Goal: Find specific page/section: Find specific page/section

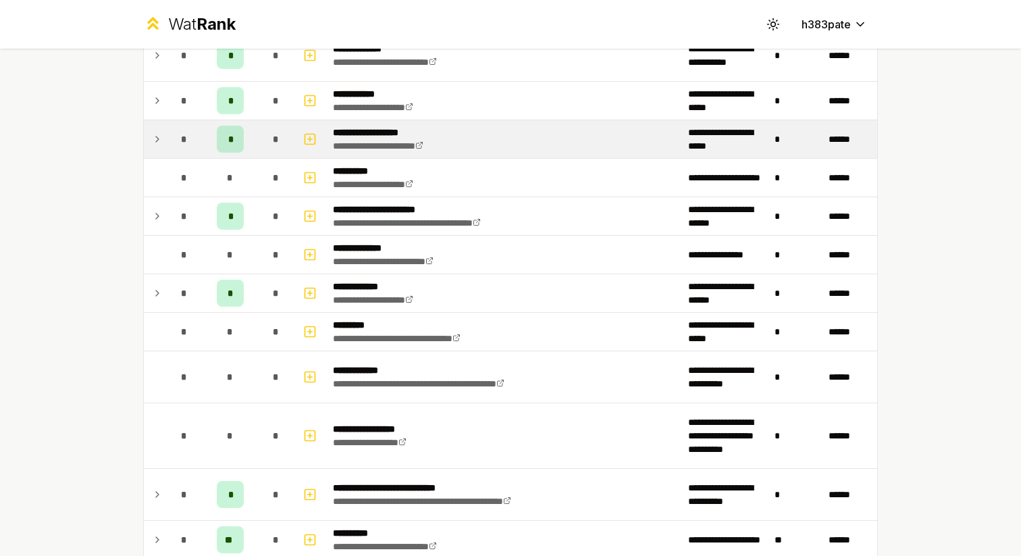
scroll to position [1878, 0]
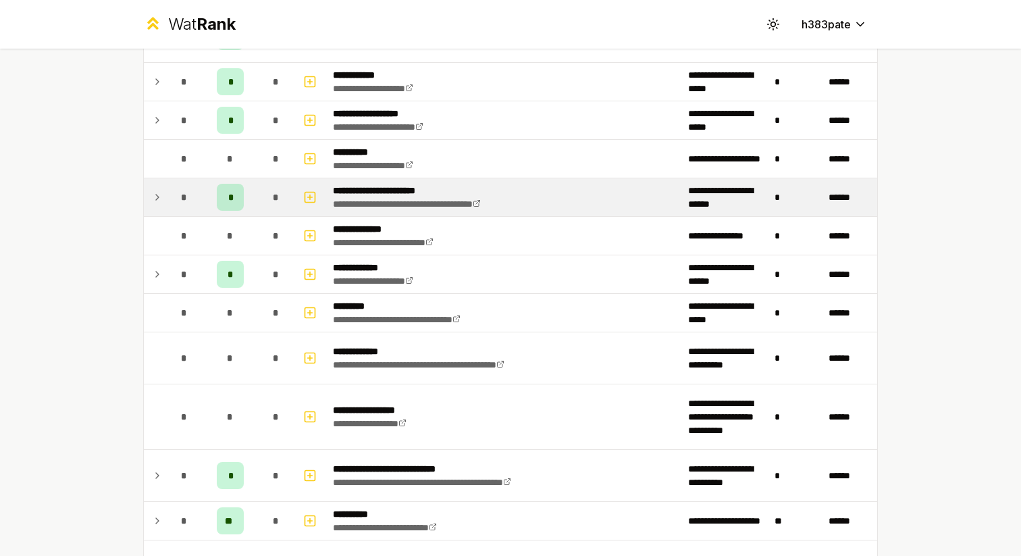
click at [156, 201] on icon at bounding box center [157, 197] width 11 height 16
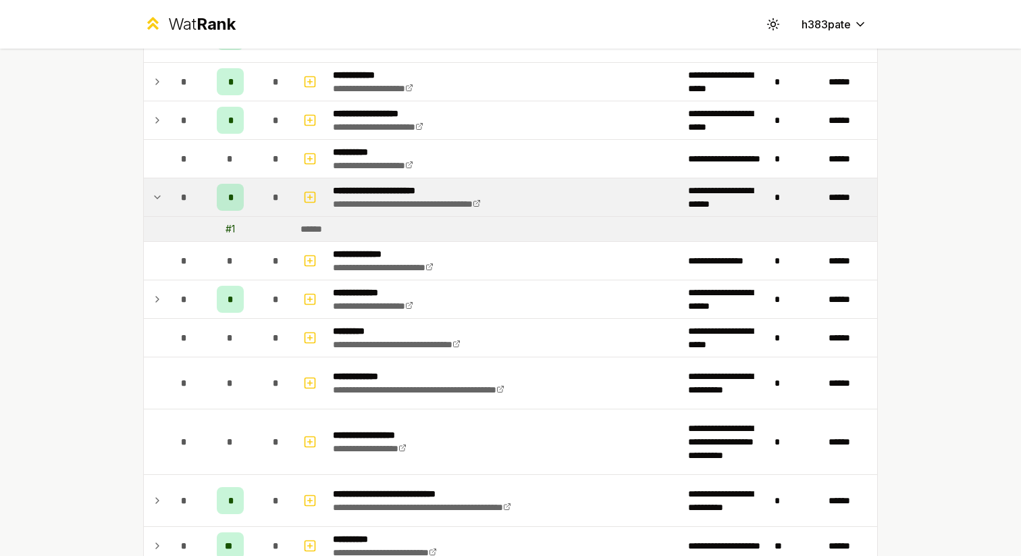
click at [156, 201] on icon at bounding box center [157, 197] width 11 height 16
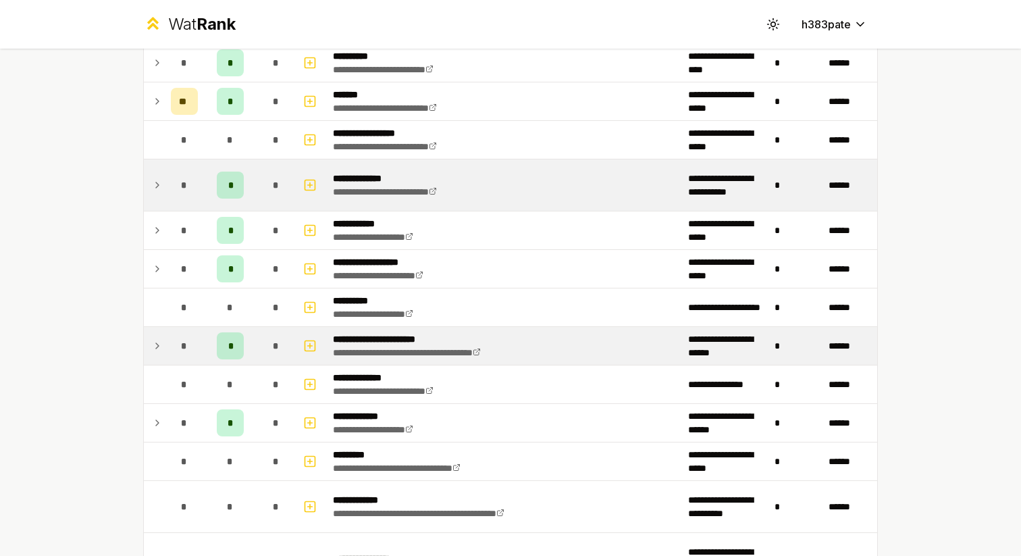
scroll to position [1731, 0]
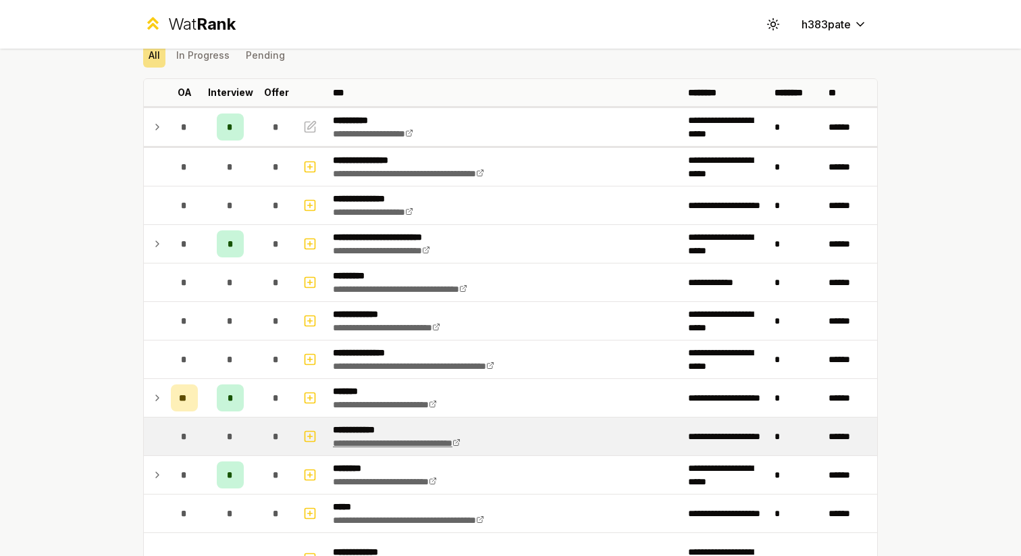
scroll to position [75, 0]
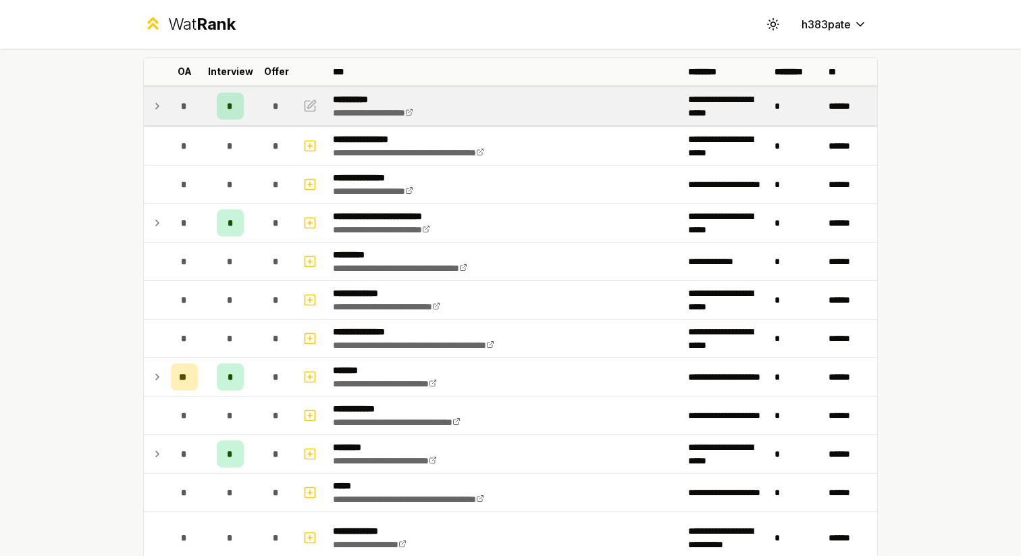
click at [159, 107] on icon at bounding box center [157, 106] width 11 height 16
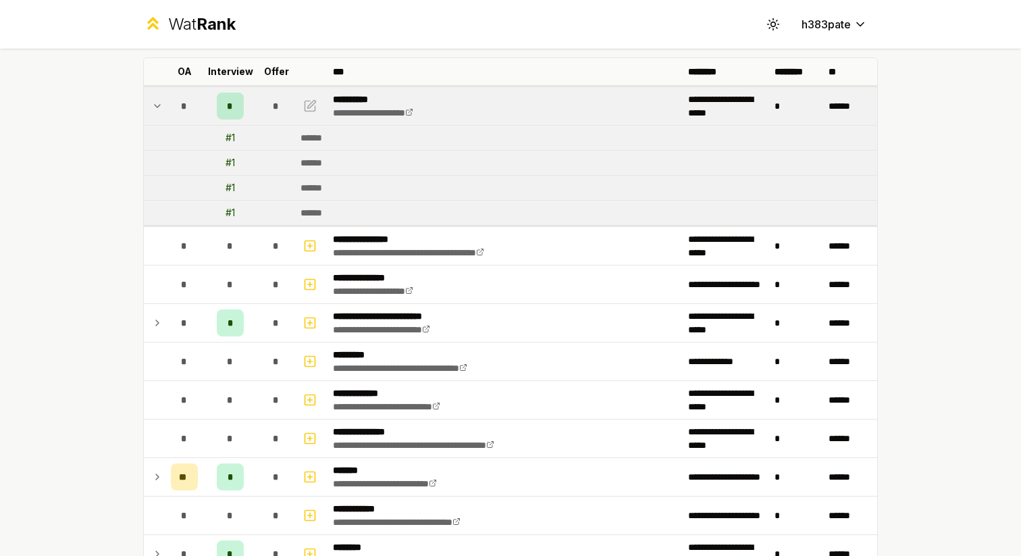
click at [158, 107] on icon at bounding box center [157, 106] width 11 height 16
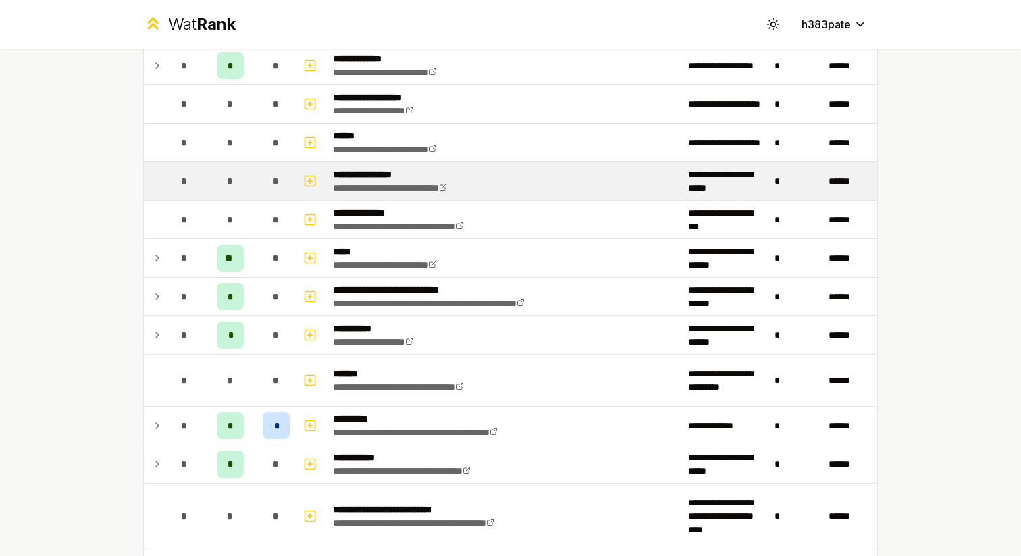
scroll to position [859, 0]
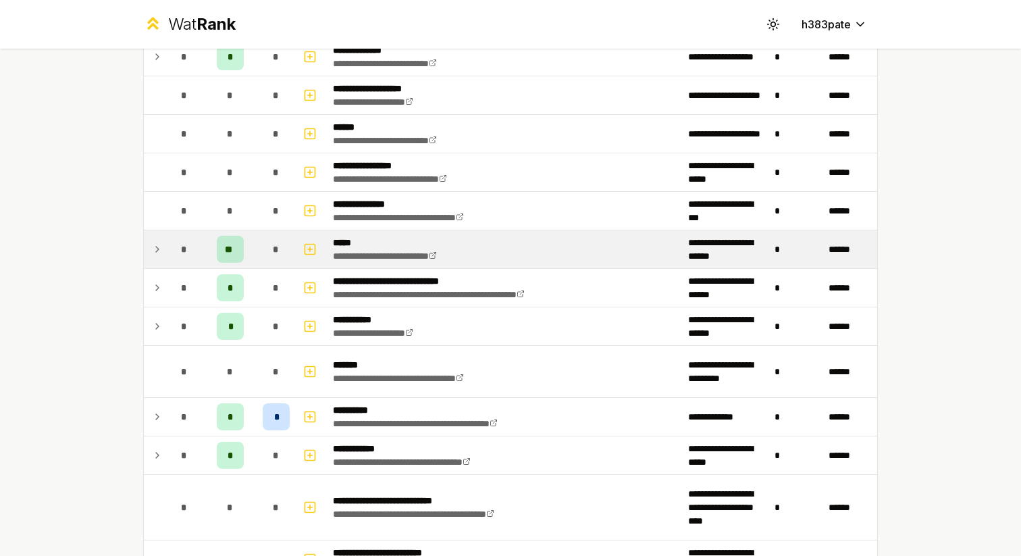
click at [155, 252] on icon at bounding box center [157, 249] width 11 height 16
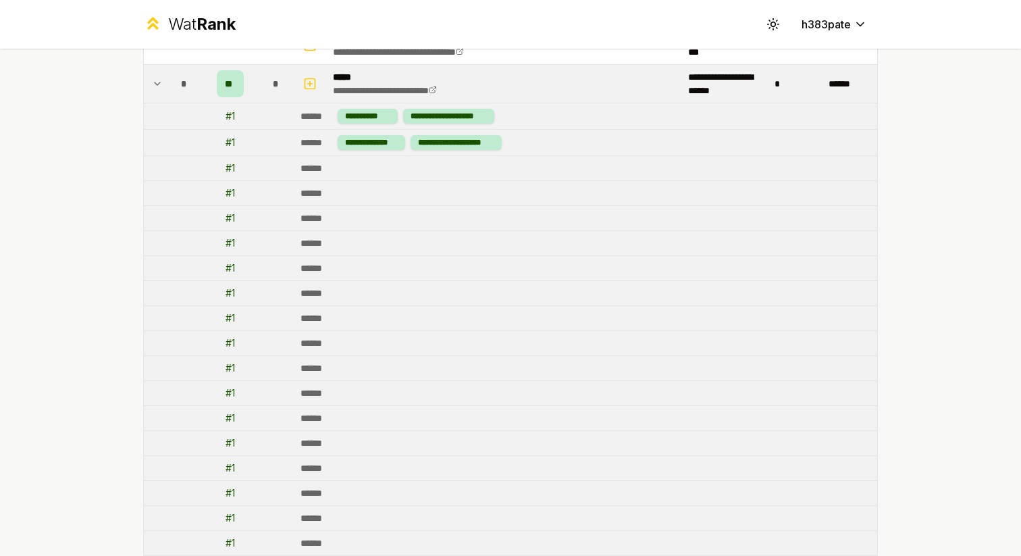
scroll to position [865, 0]
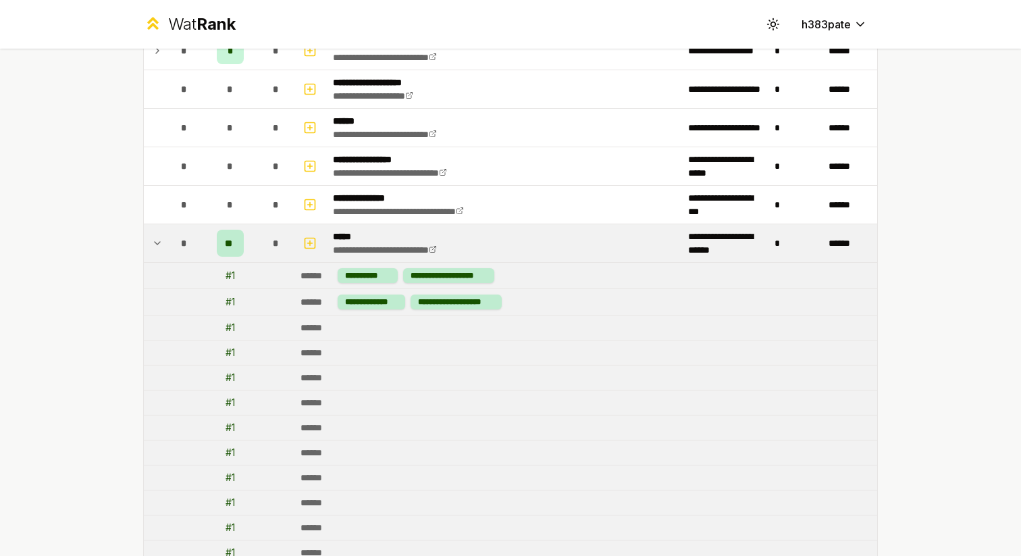
click at [157, 237] on icon at bounding box center [157, 243] width 11 height 16
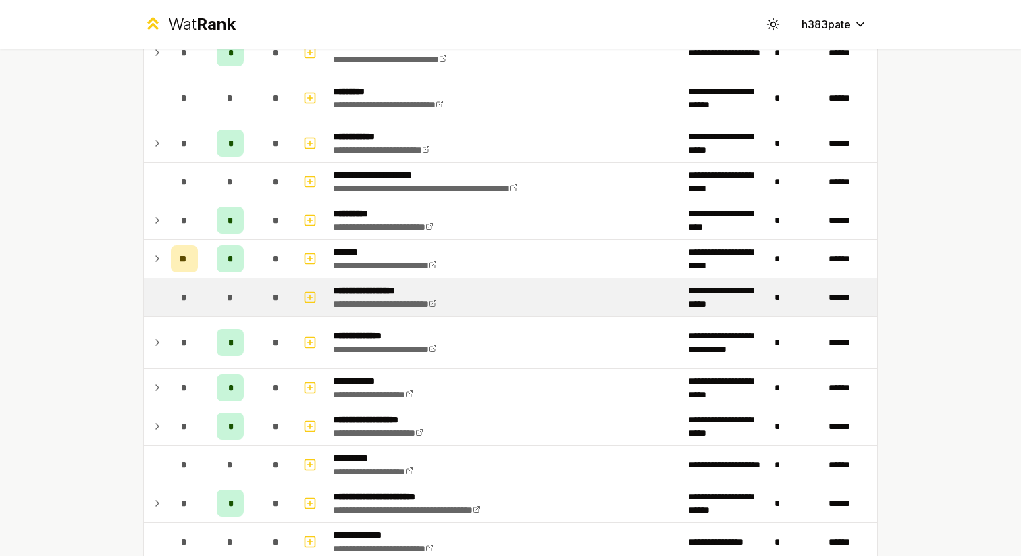
scroll to position [1585, 0]
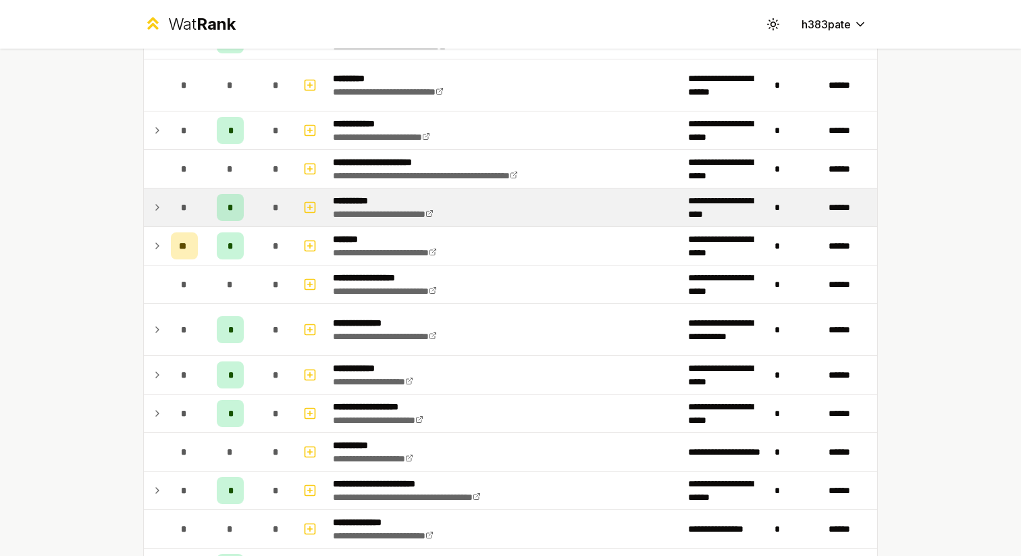
click at [168, 212] on td "*" at bounding box center [184, 207] width 38 height 38
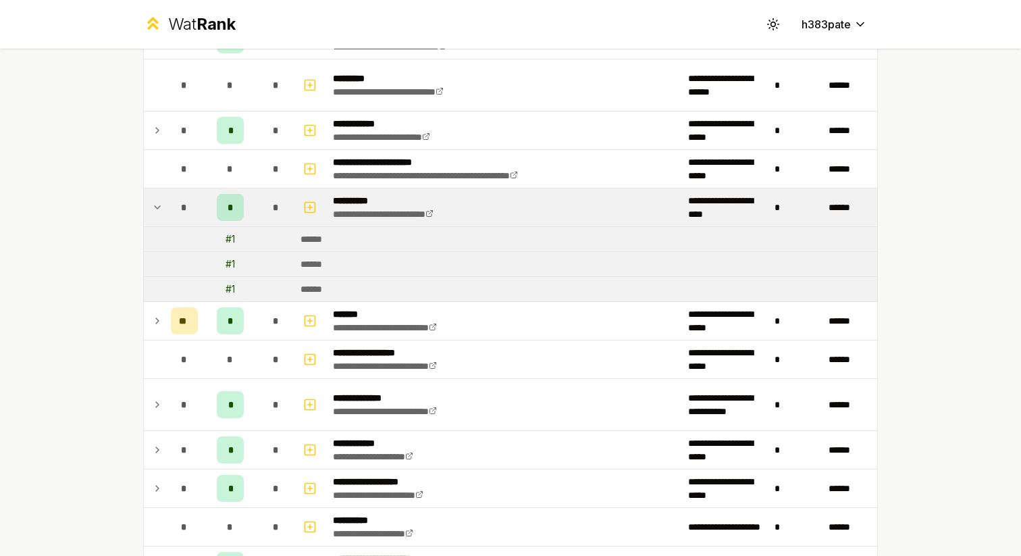
click at [168, 212] on td "*" at bounding box center [184, 207] width 38 height 38
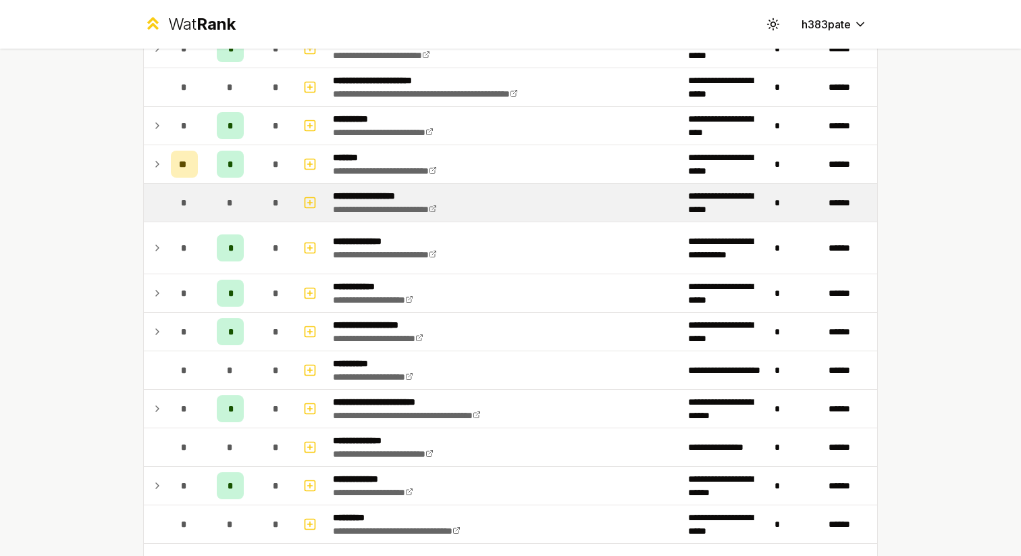
scroll to position [1673, 0]
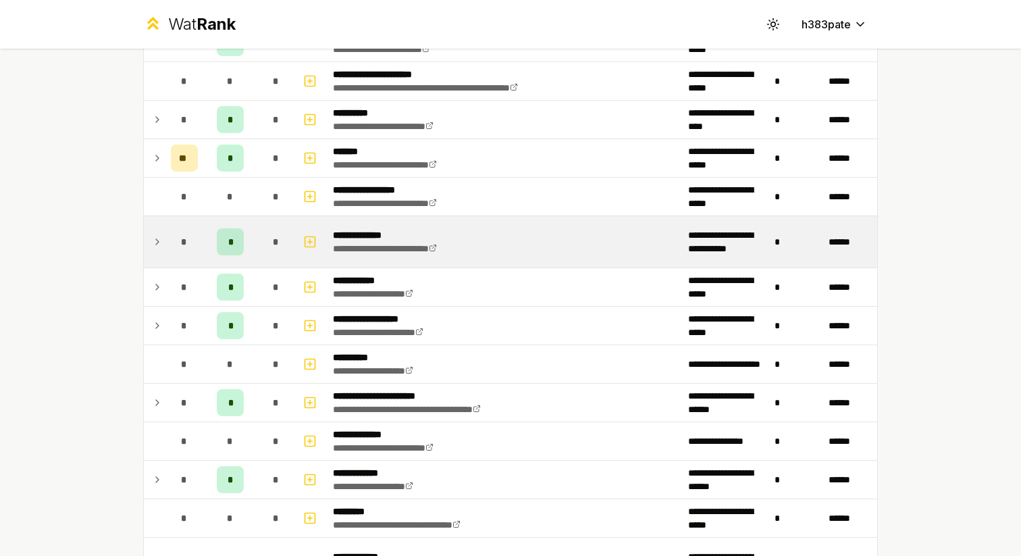
click at [175, 242] on div "*" at bounding box center [184, 241] width 27 height 27
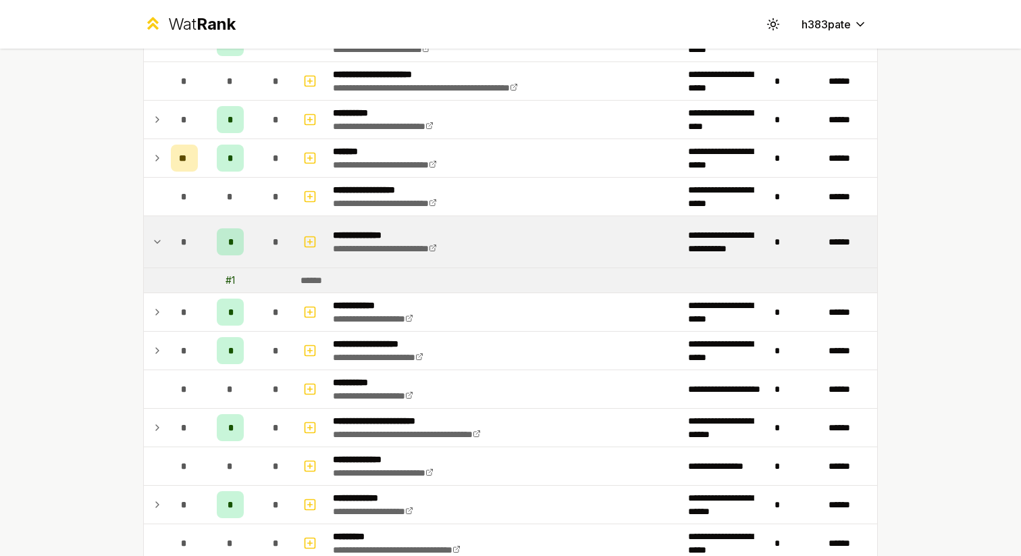
click at [168, 243] on td "*" at bounding box center [184, 241] width 38 height 51
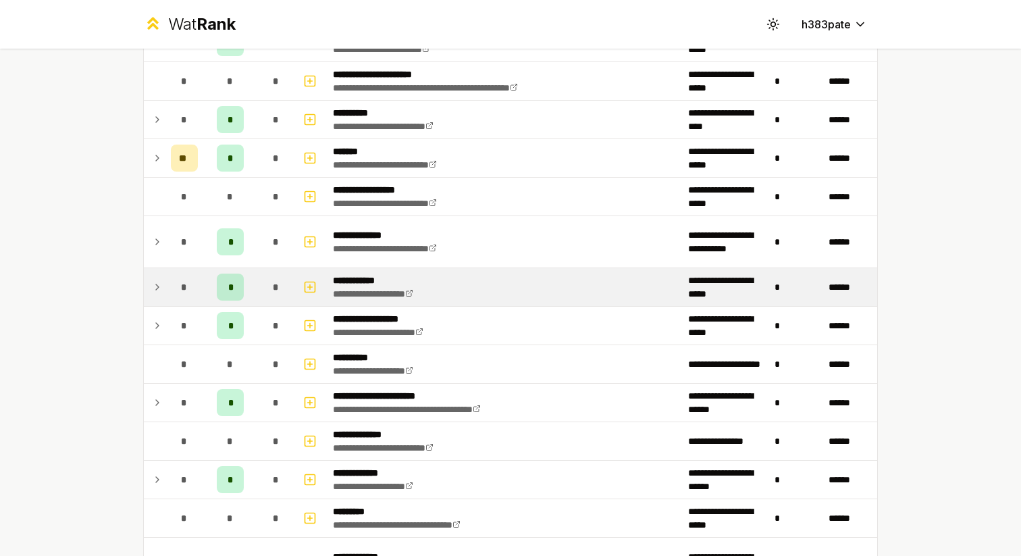
click at [168, 284] on td "*" at bounding box center [184, 287] width 38 height 38
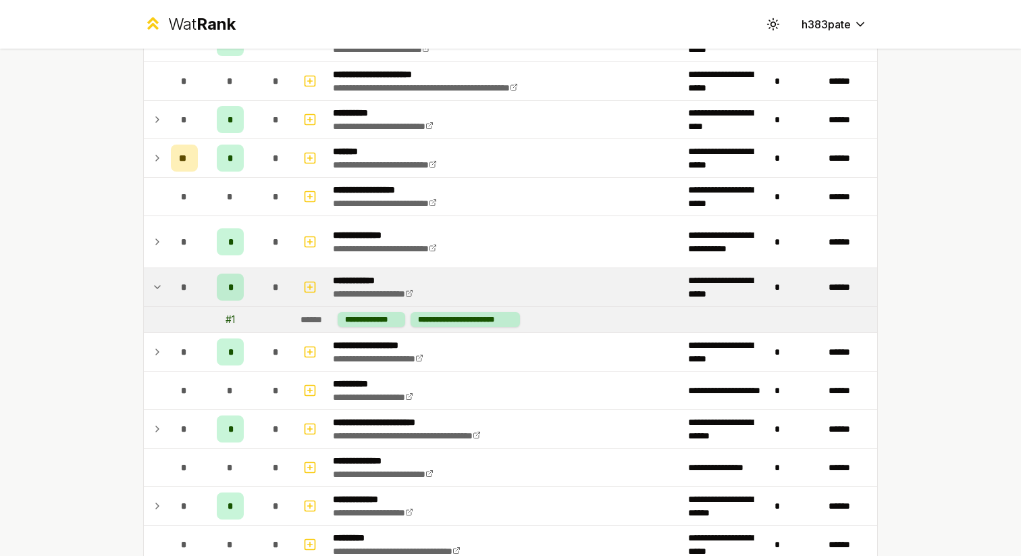
click at [168, 288] on td "*" at bounding box center [184, 287] width 38 height 38
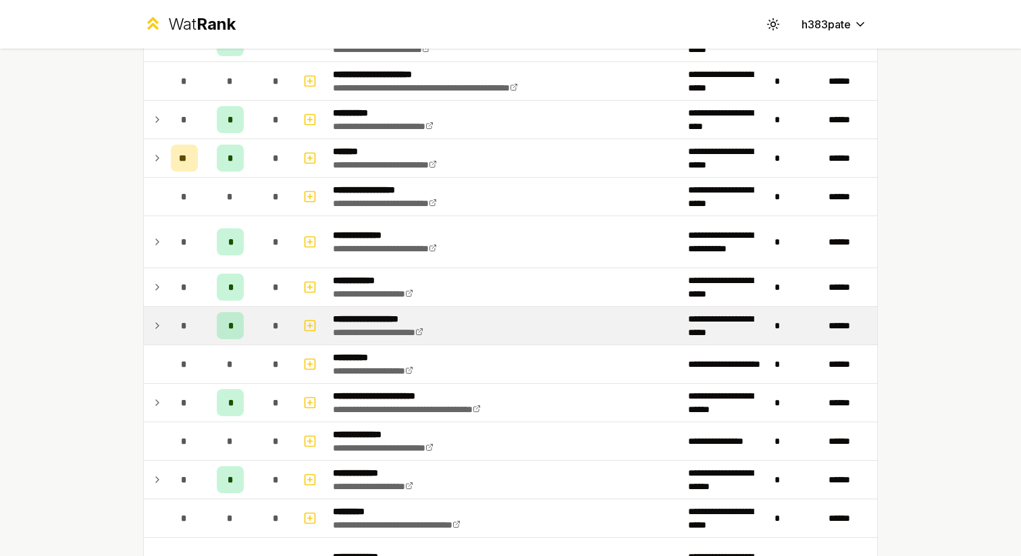
click at [168, 330] on td "*" at bounding box center [184, 326] width 38 height 38
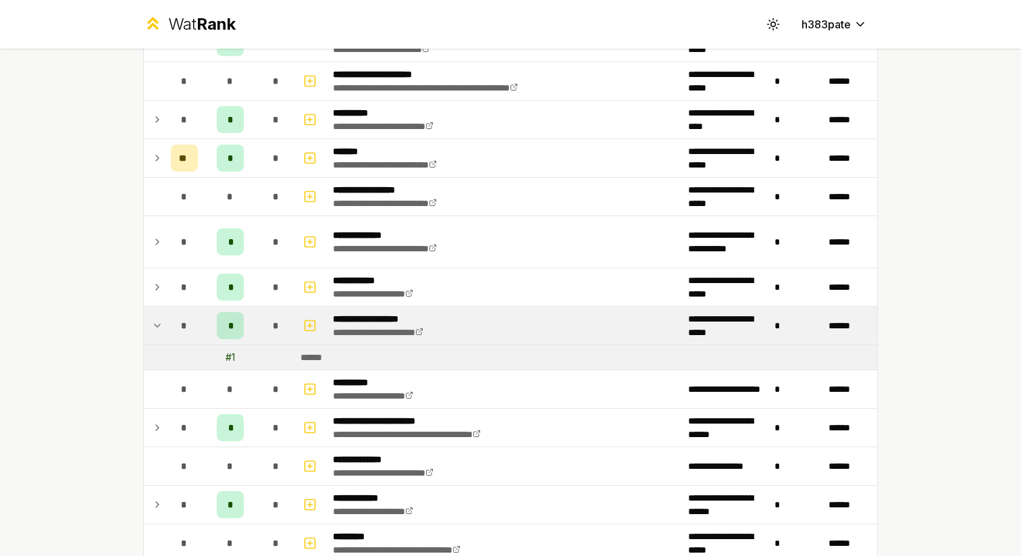
click at [168, 330] on td "*" at bounding box center [184, 326] width 38 height 38
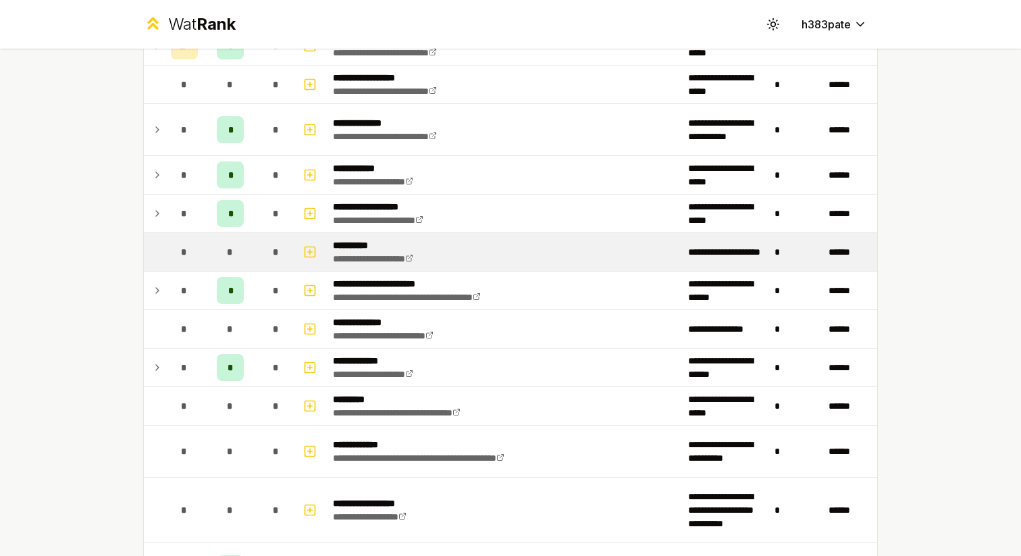
scroll to position [1801, 0]
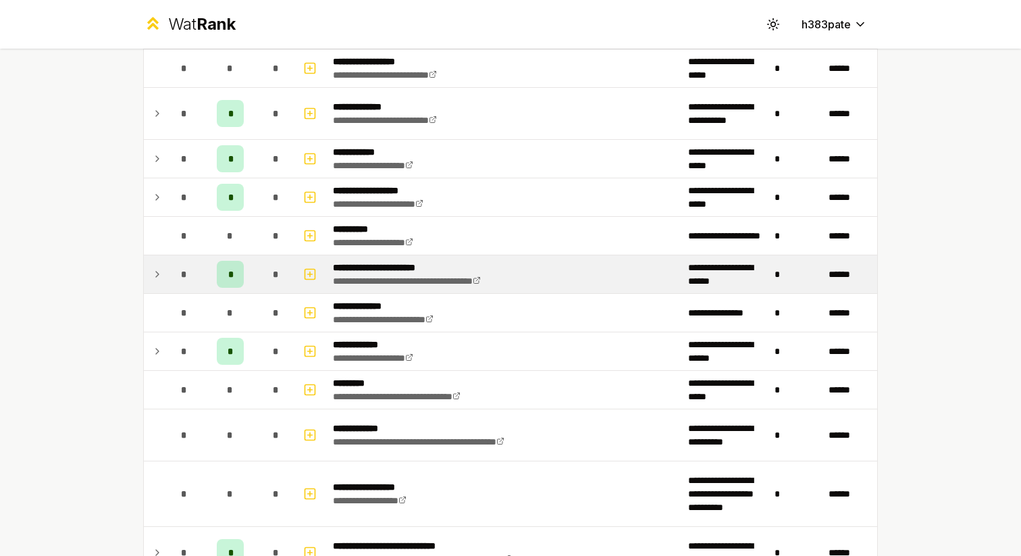
click at [160, 273] on icon at bounding box center [157, 274] width 11 height 16
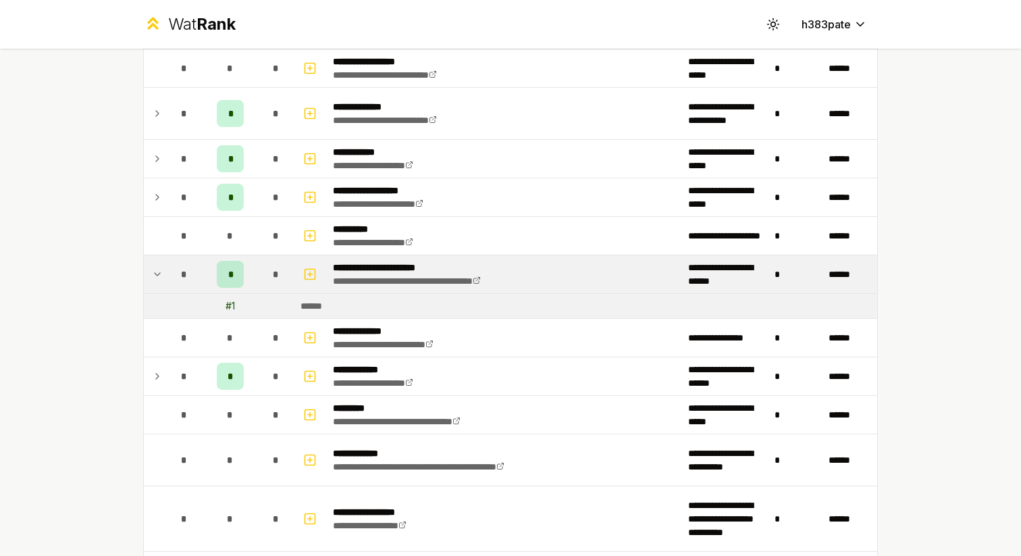
click at [347, 304] on td "******" at bounding box center [586, 306] width 582 height 24
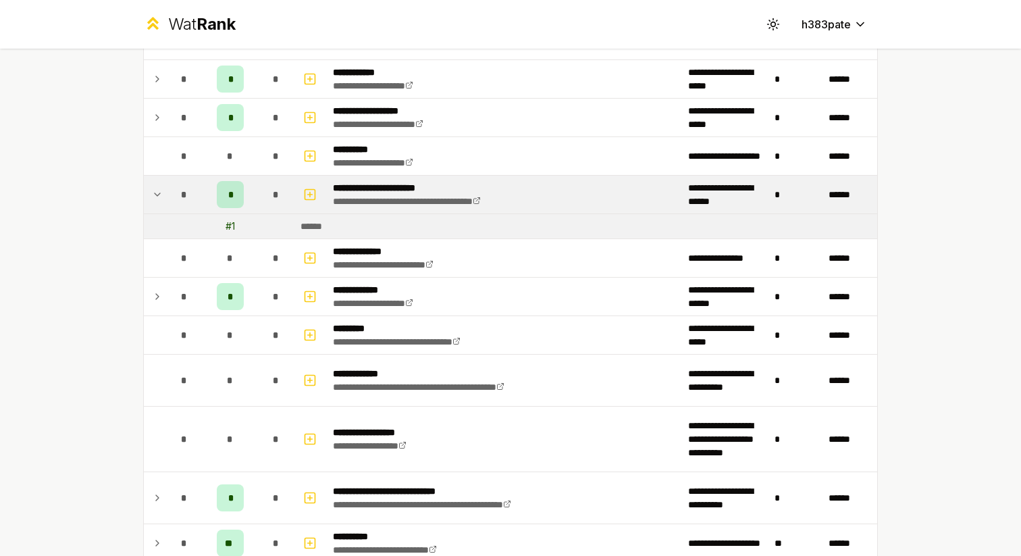
scroll to position [1904, 0]
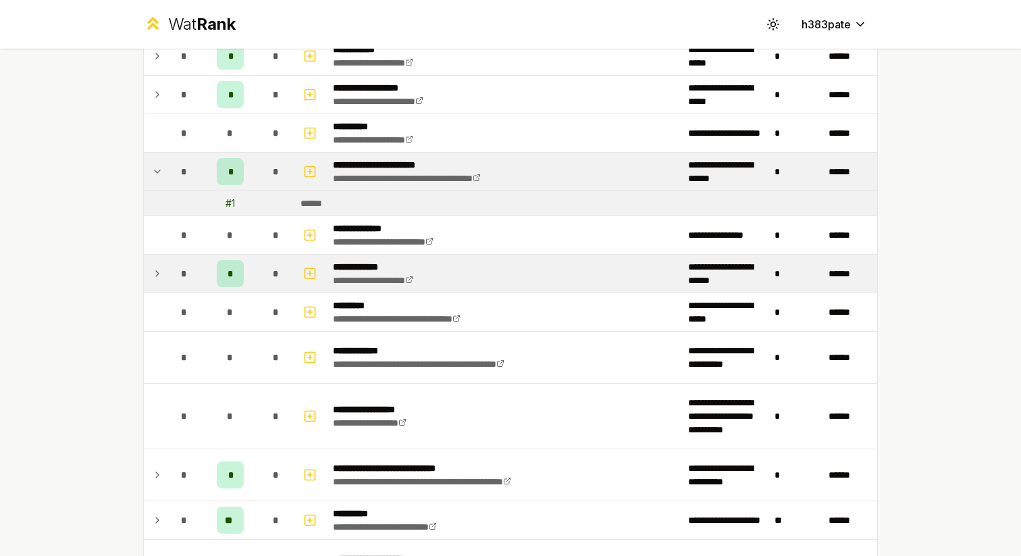
click at [168, 282] on td "*" at bounding box center [184, 274] width 38 height 38
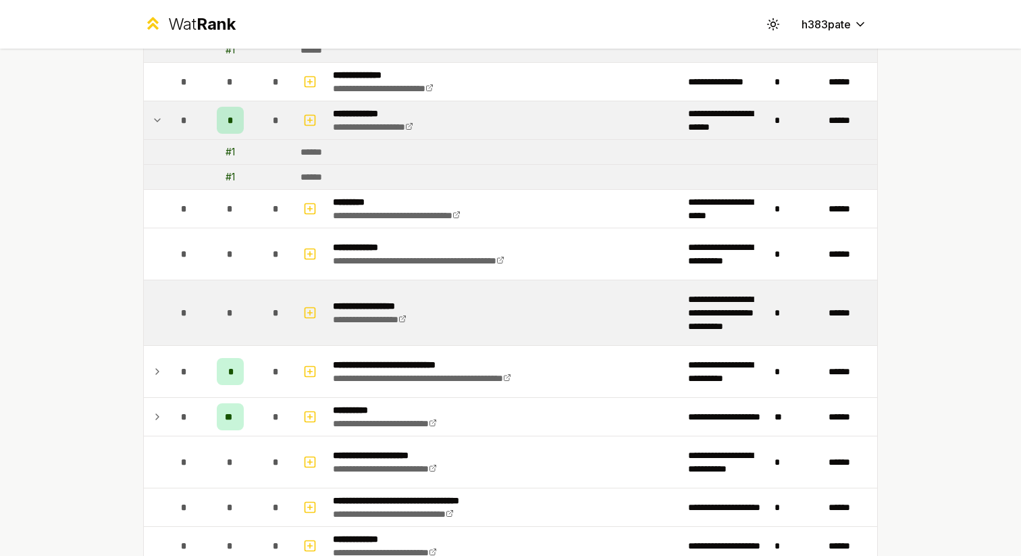
scroll to position [2060, 0]
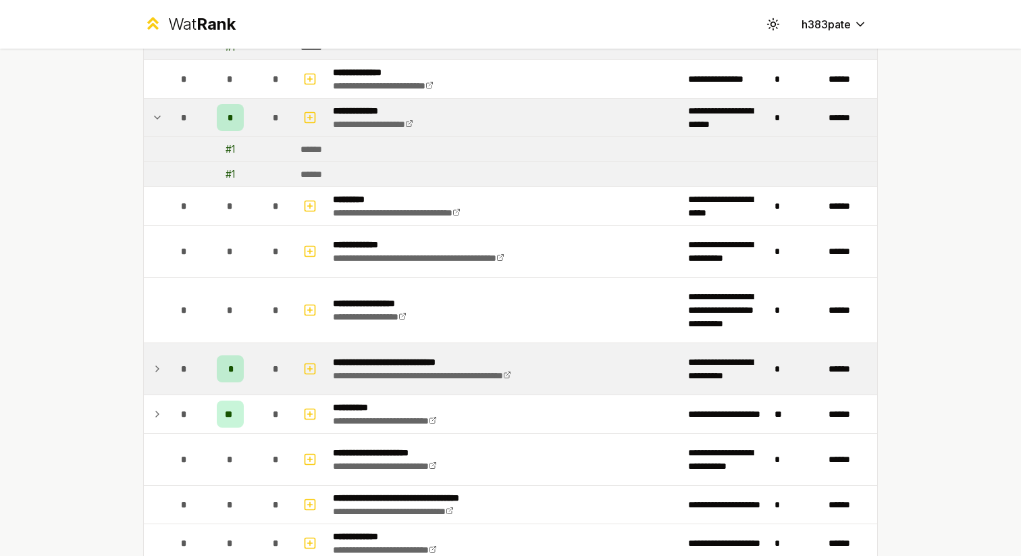
click at [176, 368] on div "*" at bounding box center [184, 368] width 27 height 27
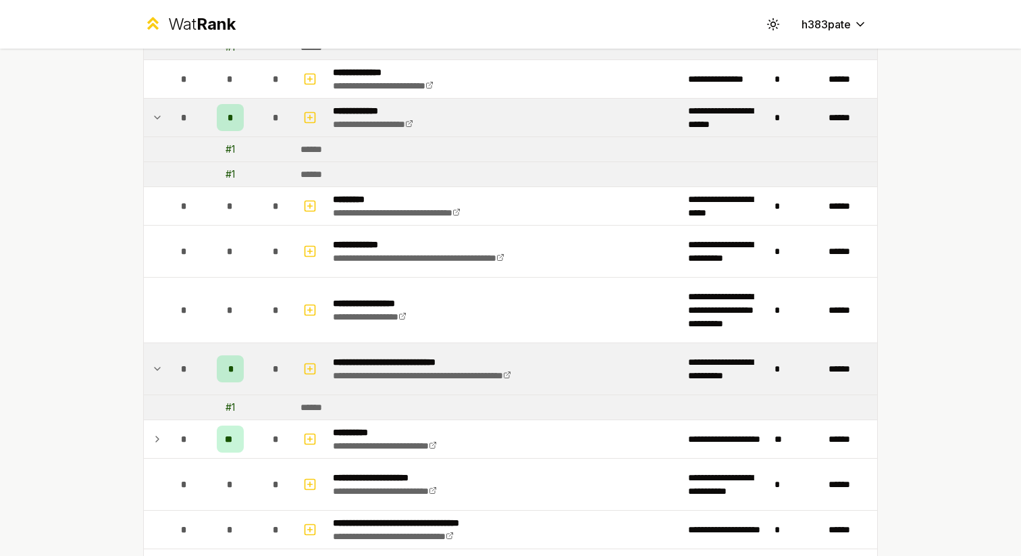
click at [171, 365] on div "*" at bounding box center [184, 368] width 27 height 27
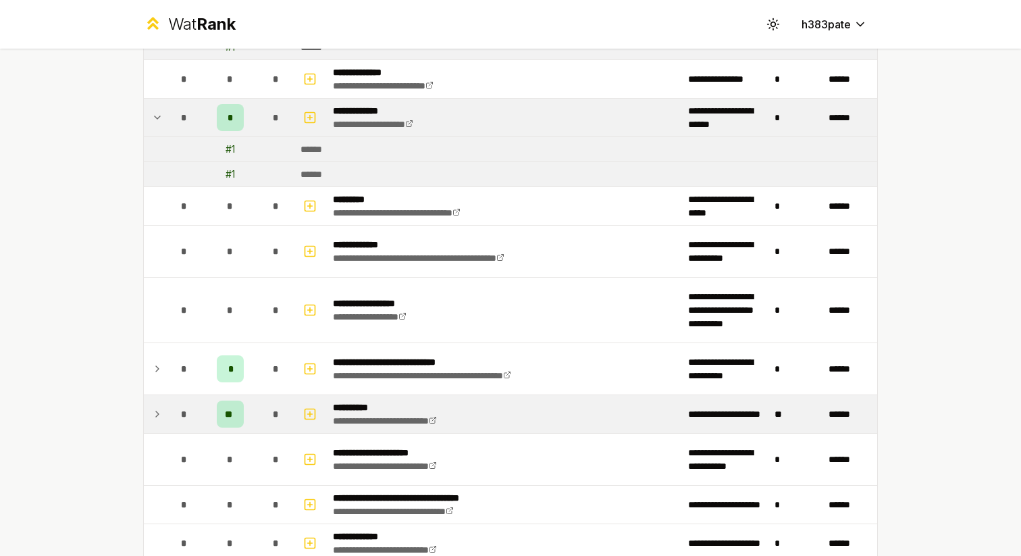
click at [171, 401] on td "*" at bounding box center [184, 414] width 38 height 38
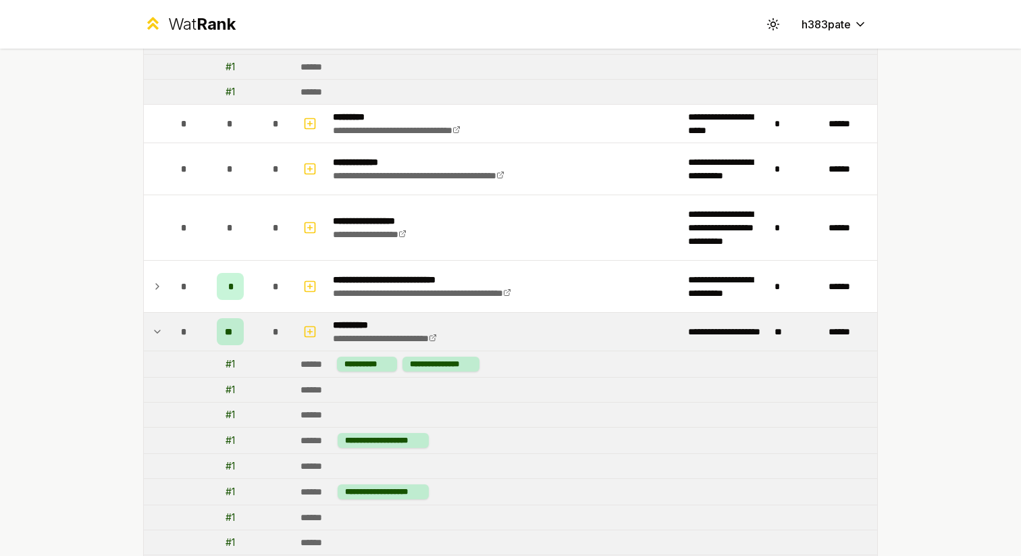
scroll to position [2153, 0]
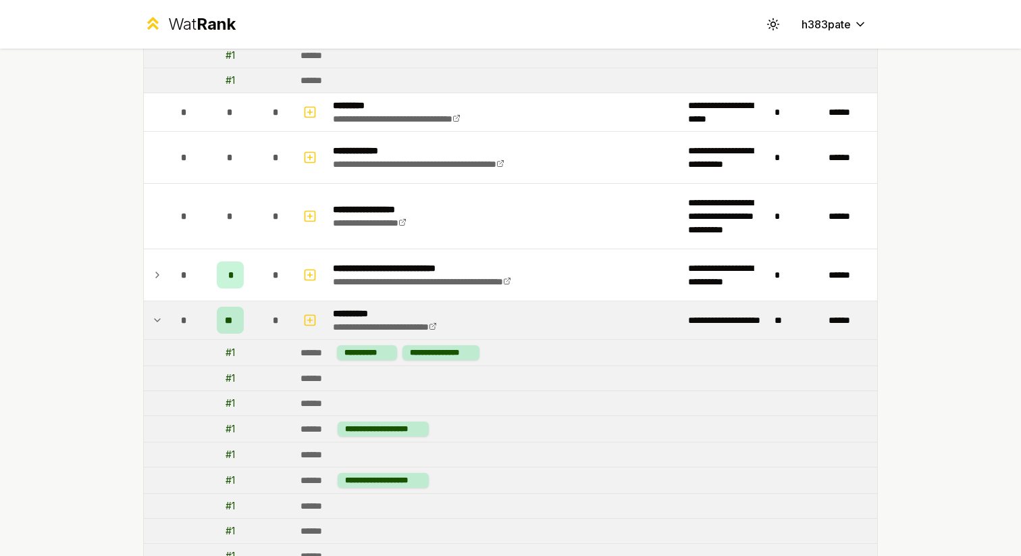
click at [156, 328] on icon at bounding box center [157, 320] width 11 height 16
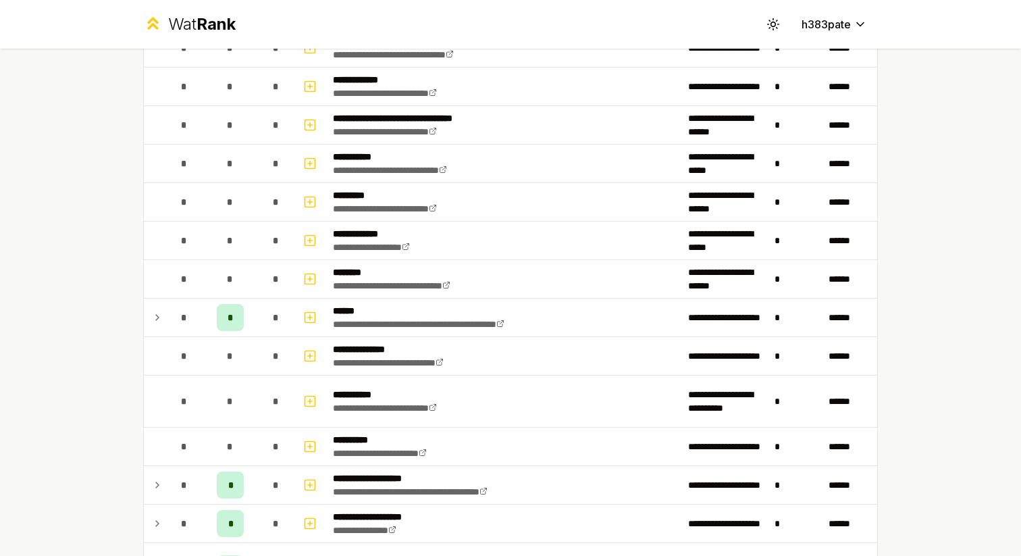
scroll to position [2518, 0]
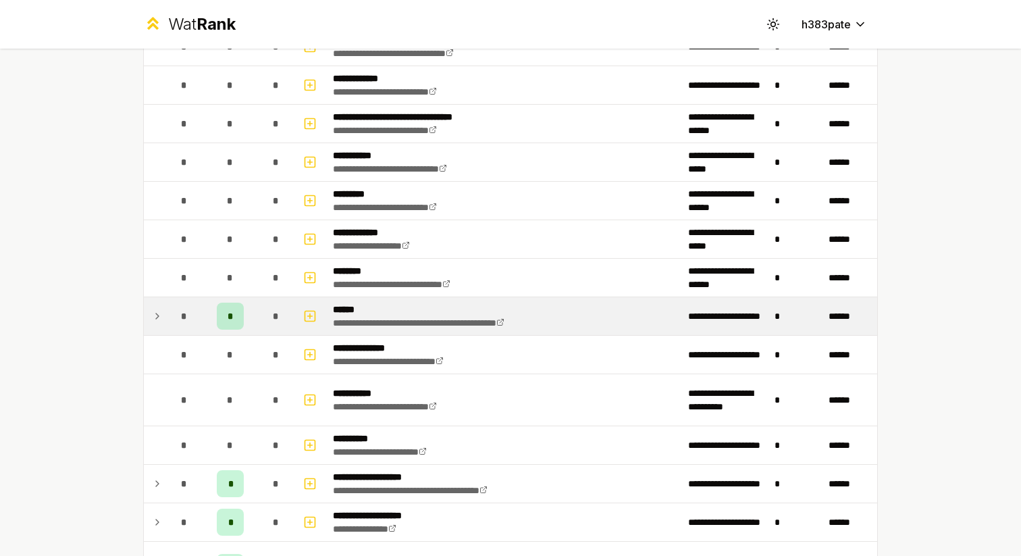
click at [163, 313] on td at bounding box center [155, 316] width 22 height 38
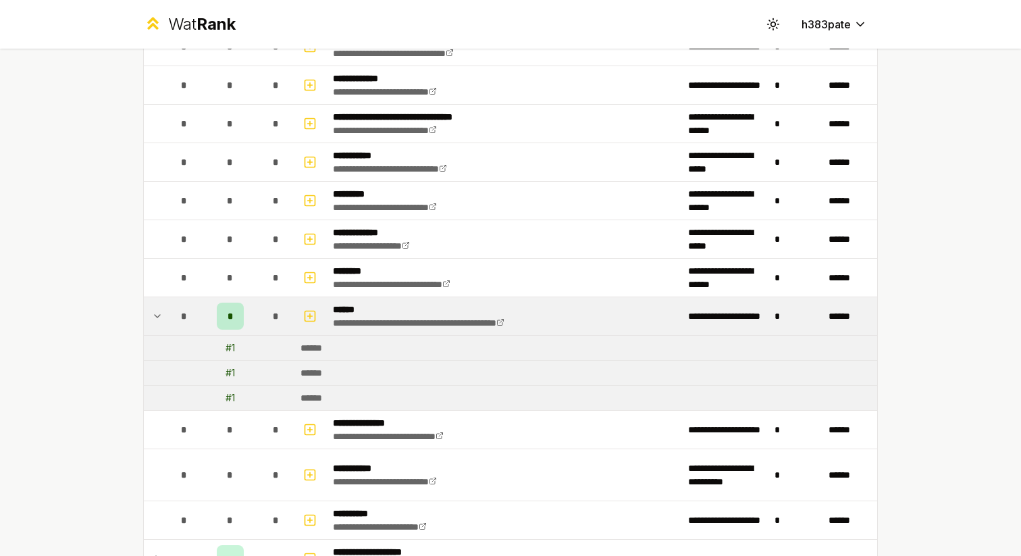
click at [163, 315] on td at bounding box center [155, 316] width 22 height 38
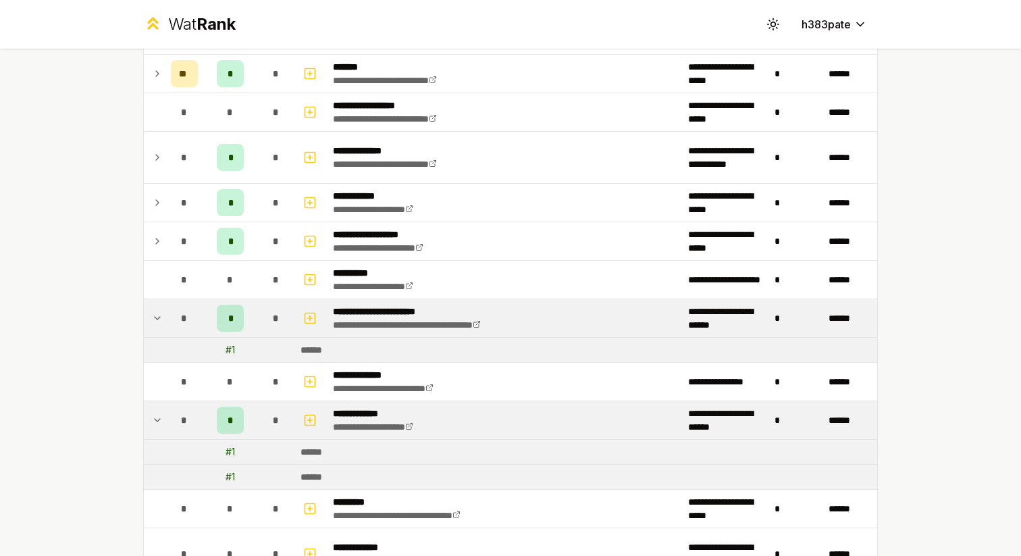
scroll to position [1504, 0]
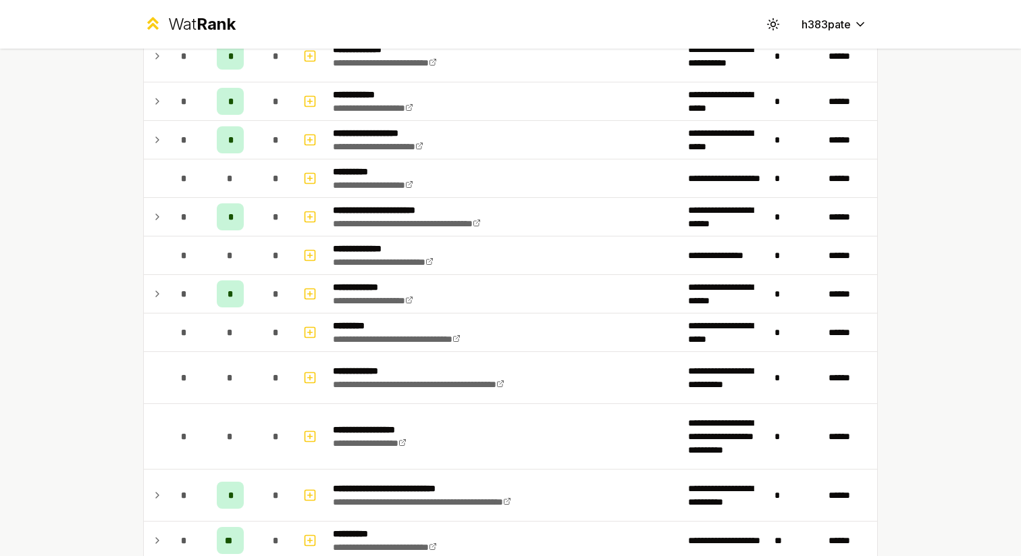
scroll to position [1858, 0]
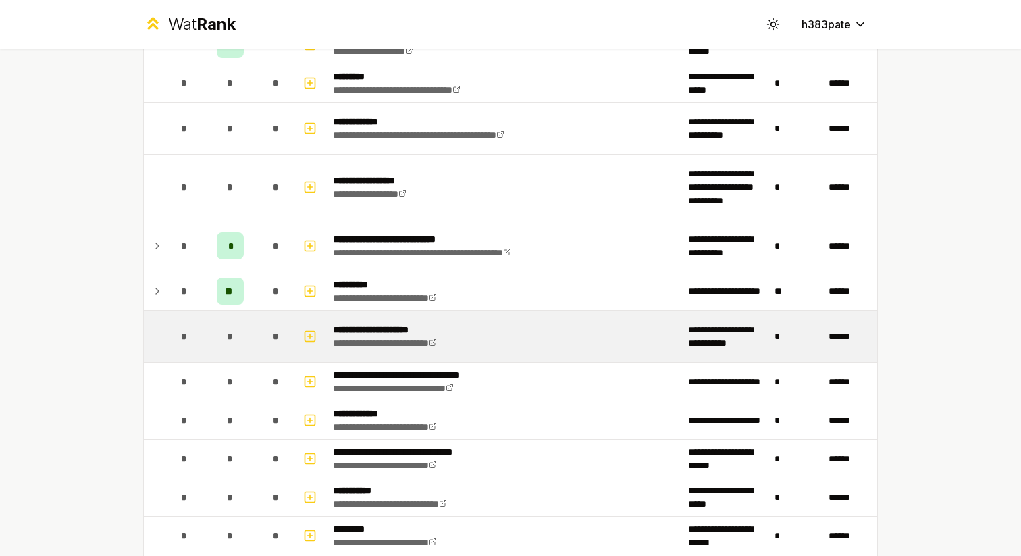
scroll to position [2101, 0]
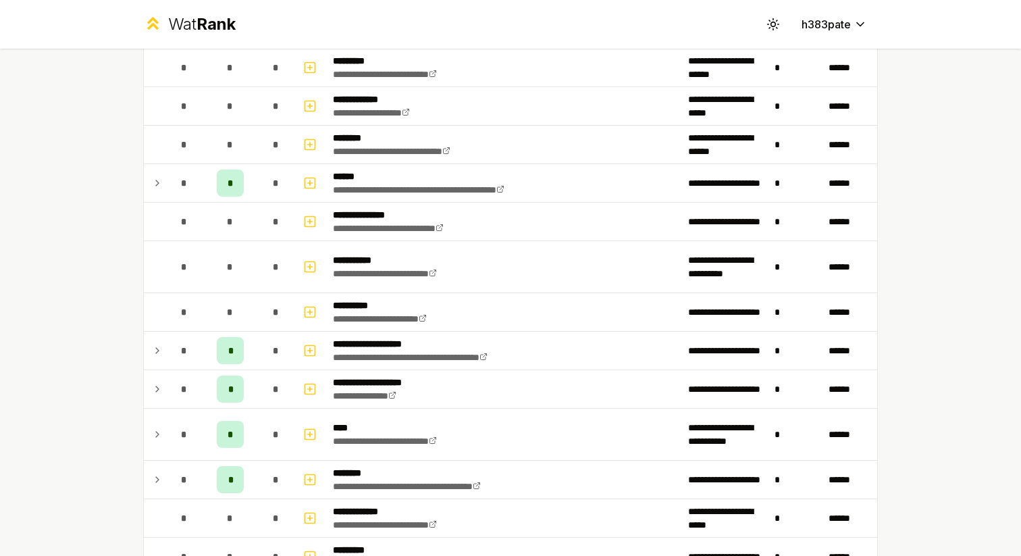
scroll to position [2680, 0]
